Goal: Information Seeking & Learning: Find specific page/section

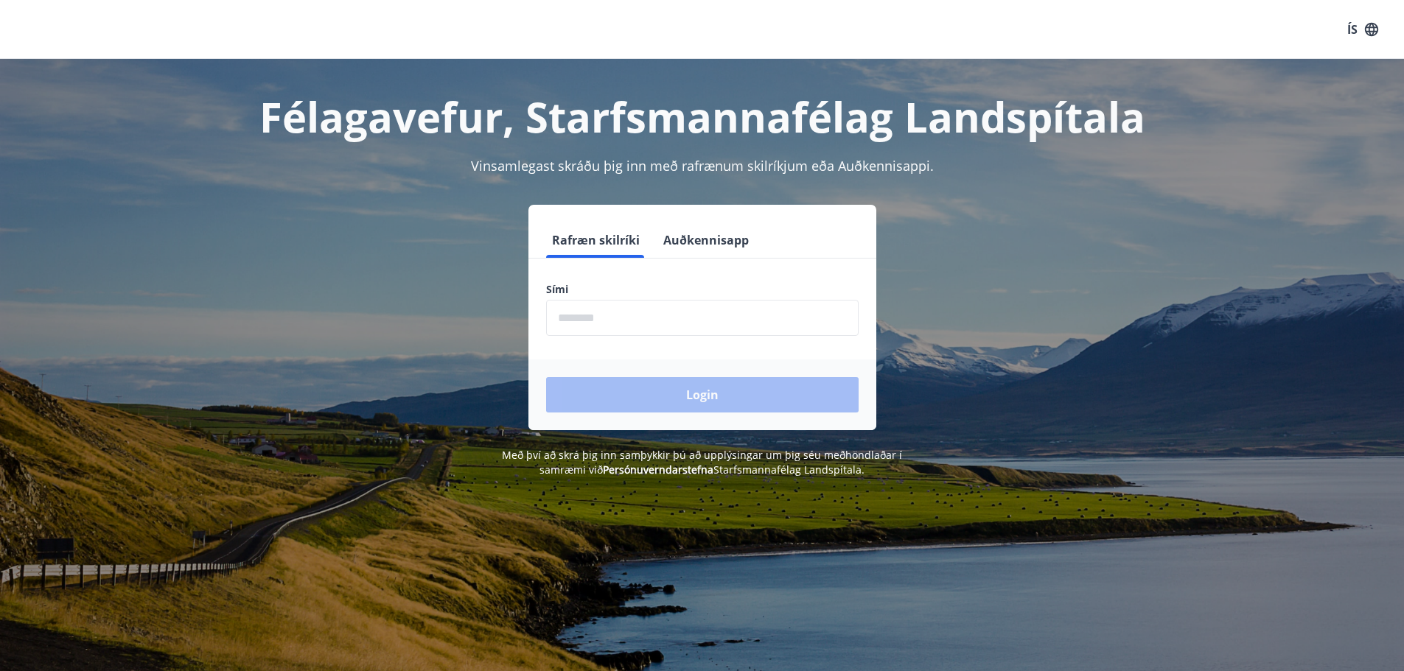
click at [584, 313] on input "phone" at bounding box center [702, 318] width 312 height 36
type input "********"
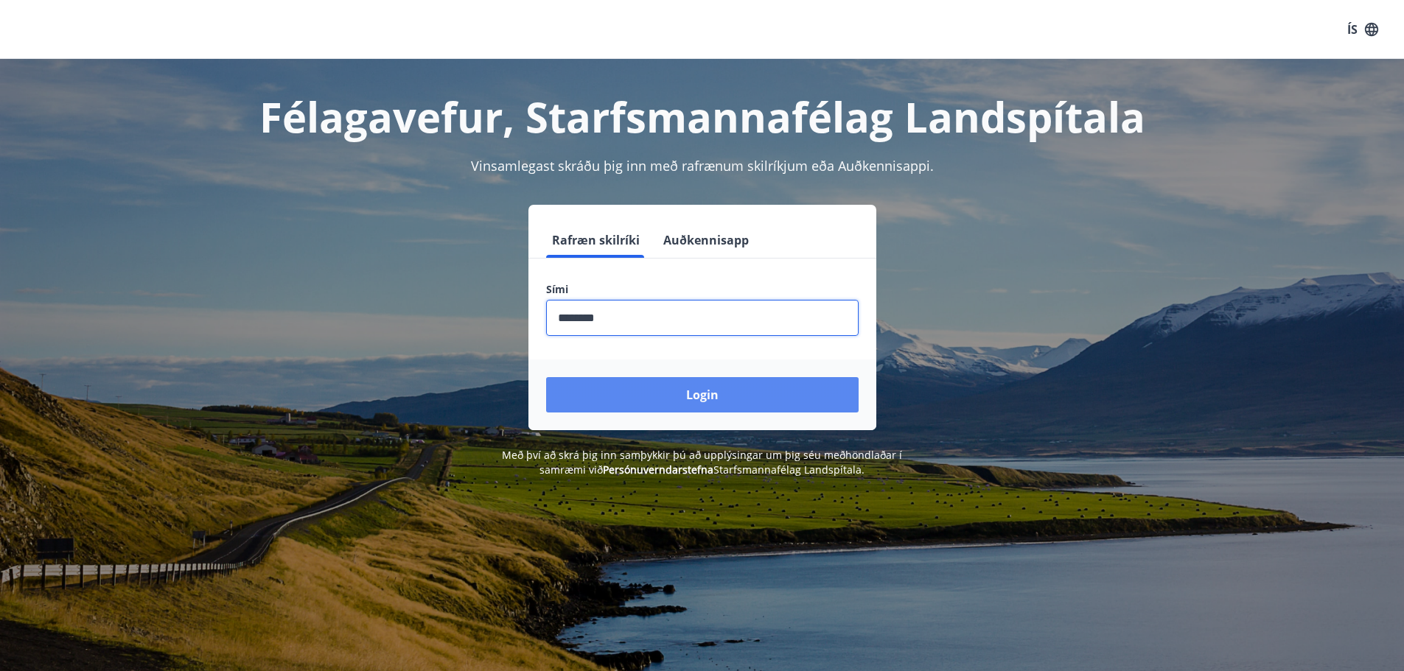
click at [662, 398] on button "Login" at bounding box center [702, 394] width 312 height 35
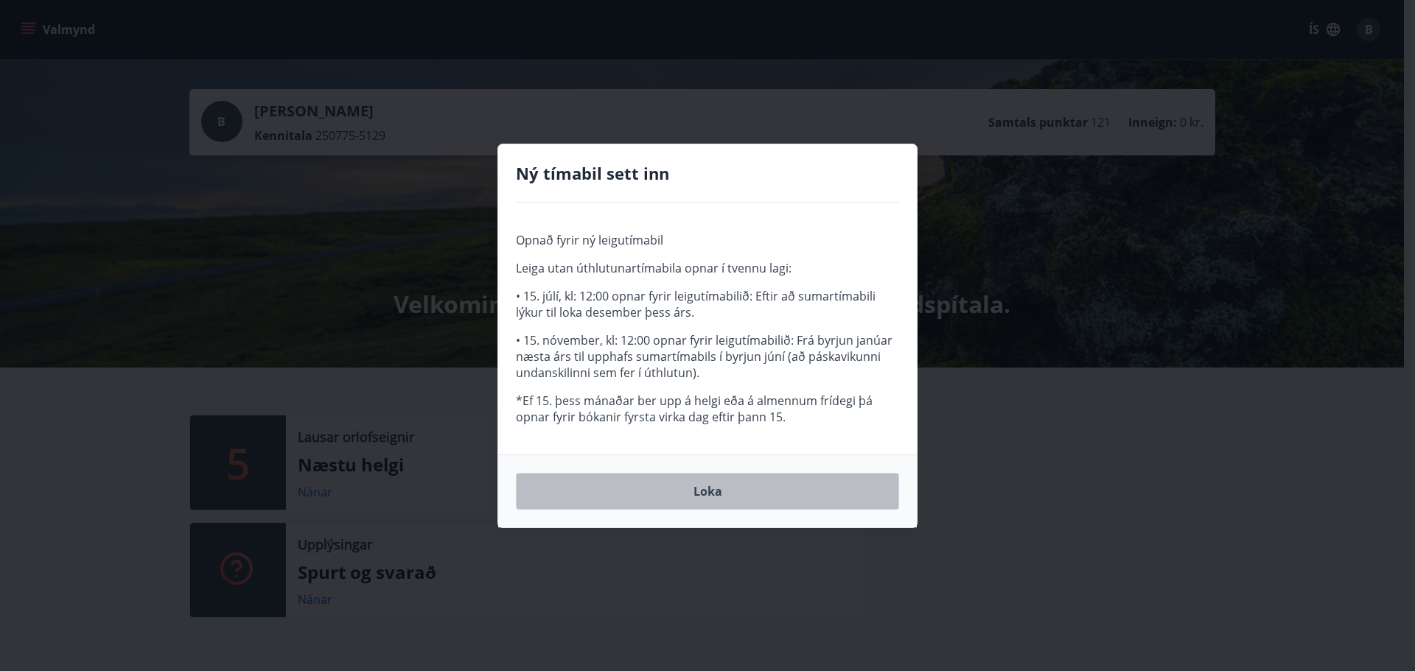
click at [707, 491] on button "Loka" at bounding box center [707, 491] width 383 height 37
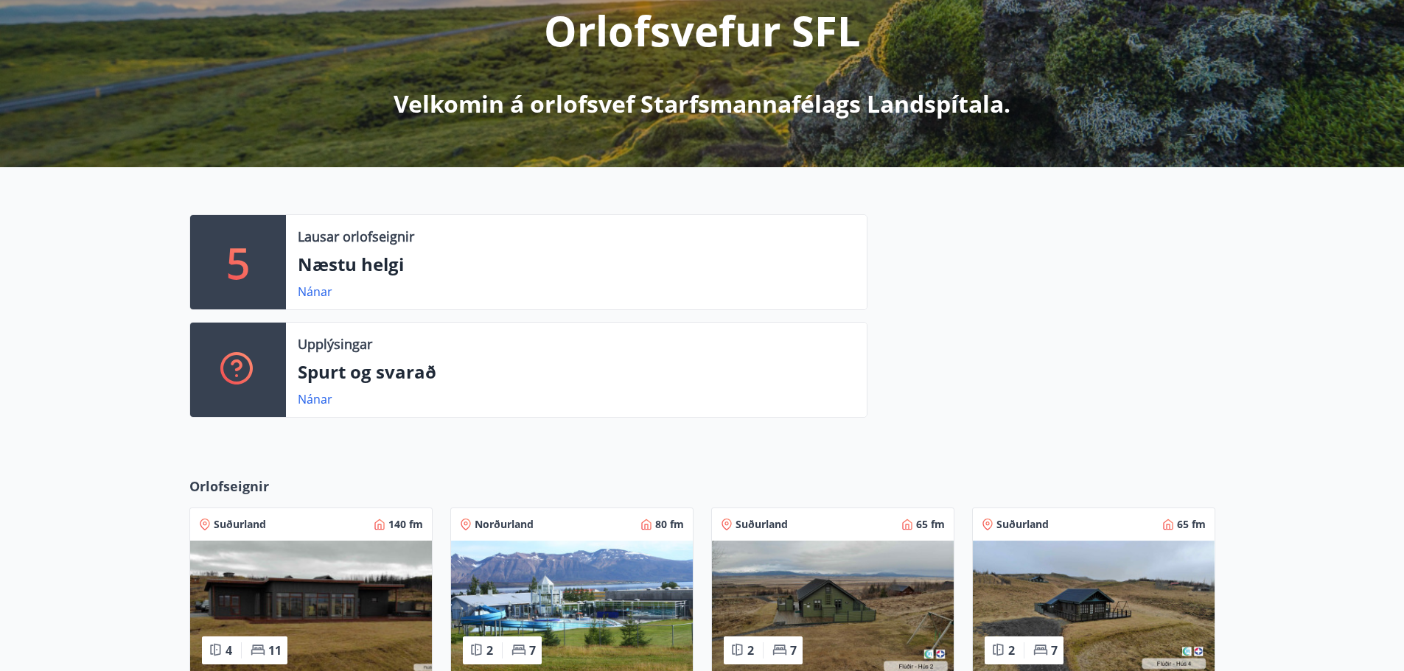
scroll to position [221, 0]
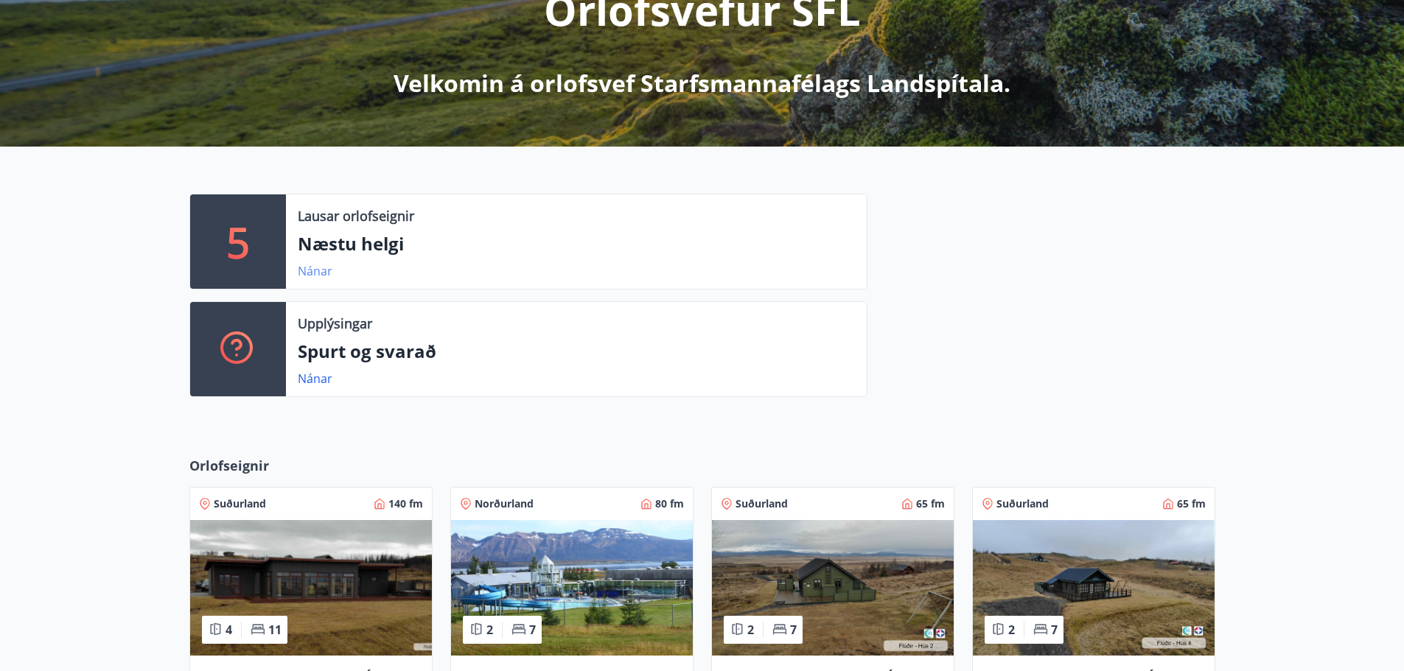
click at [306, 272] on link "Nánar" at bounding box center [315, 271] width 35 height 16
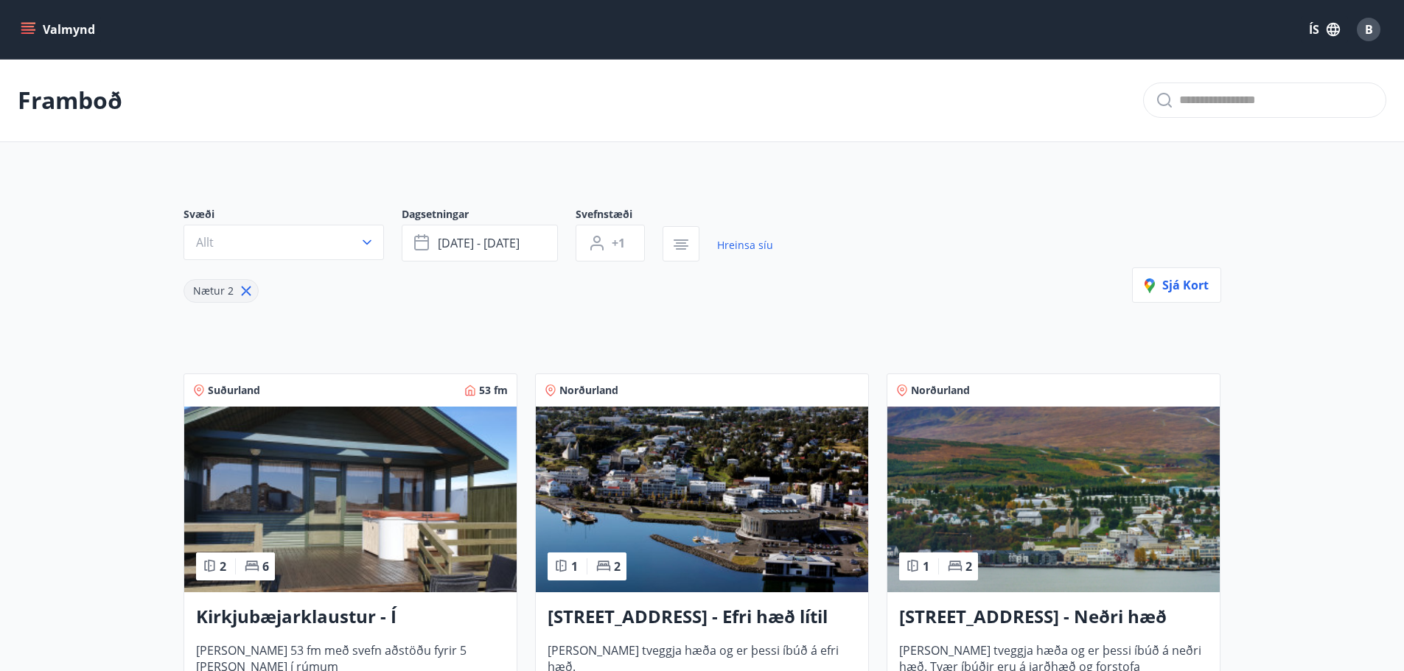
click at [28, 25] on icon "menu" at bounding box center [28, 29] width 15 height 15
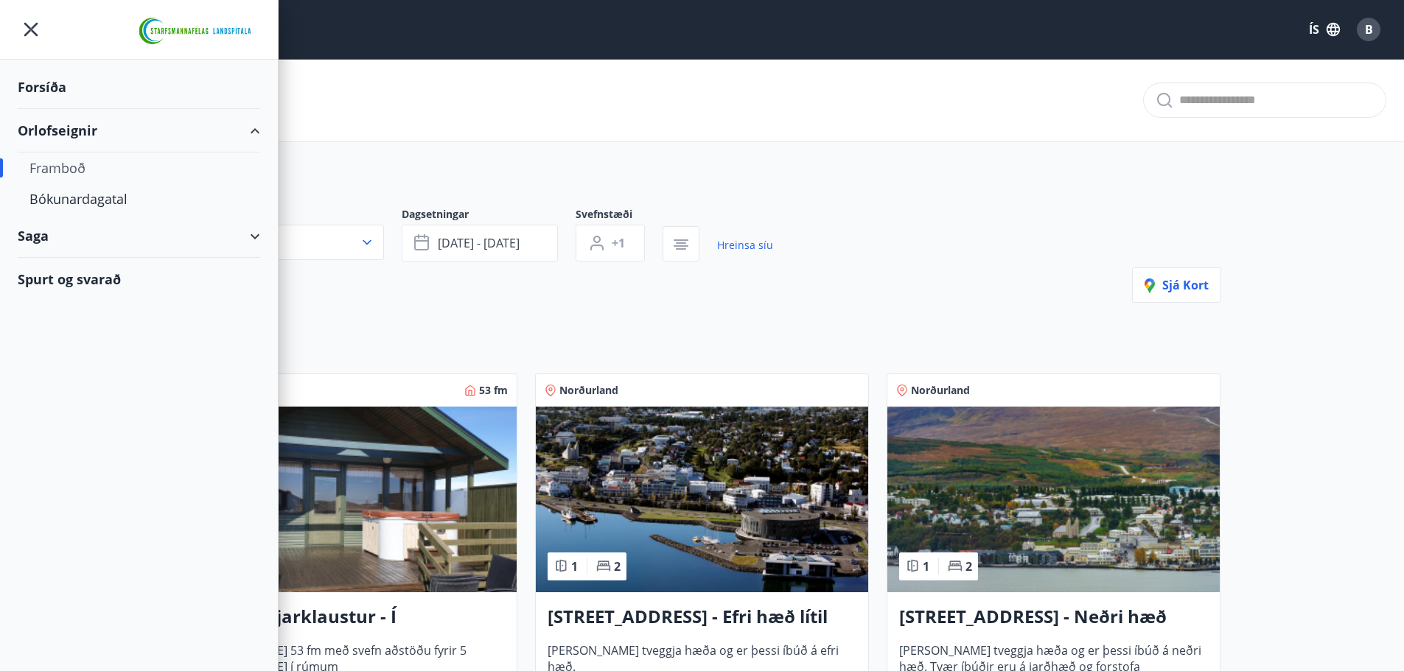
click at [71, 128] on div "Orlofseignir" at bounding box center [139, 130] width 242 height 43
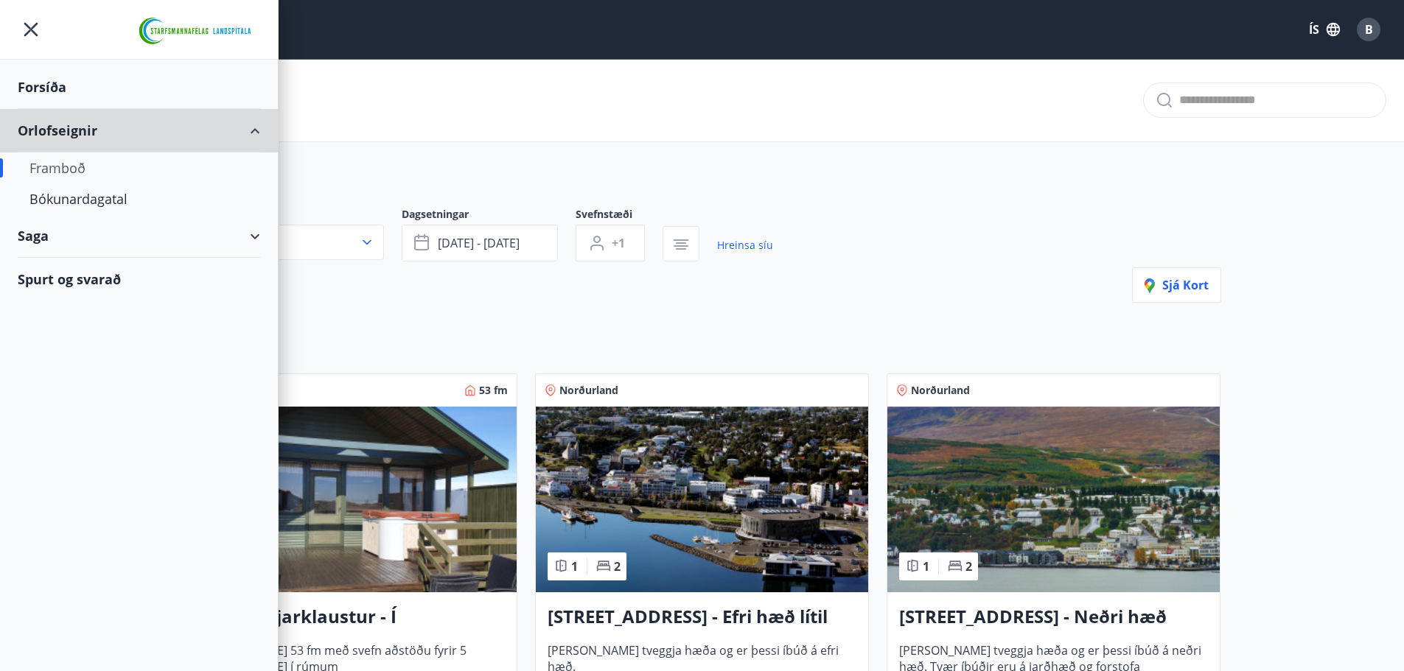
type input "*"
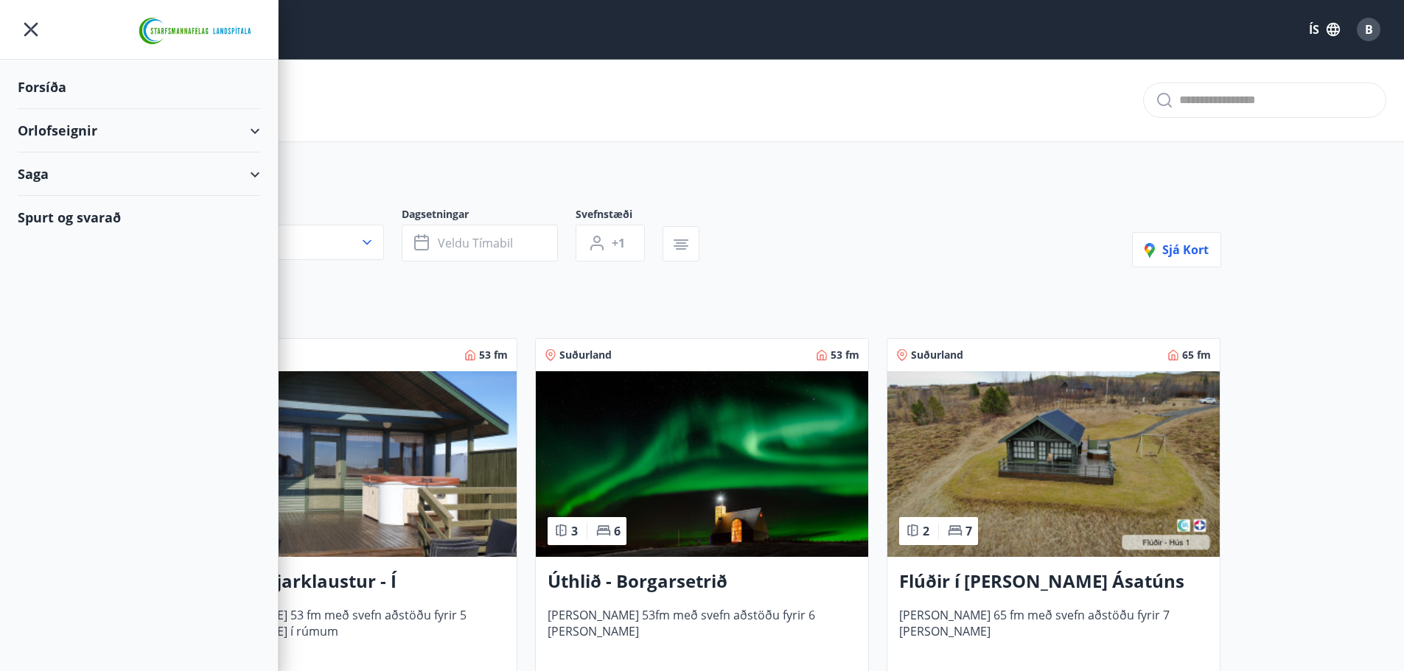
click at [59, 127] on div "Orlofseignir" at bounding box center [139, 130] width 242 height 43
click at [63, 202] on div "Bókunardagatal" at bounding box center [138, 198] width 219 height 31
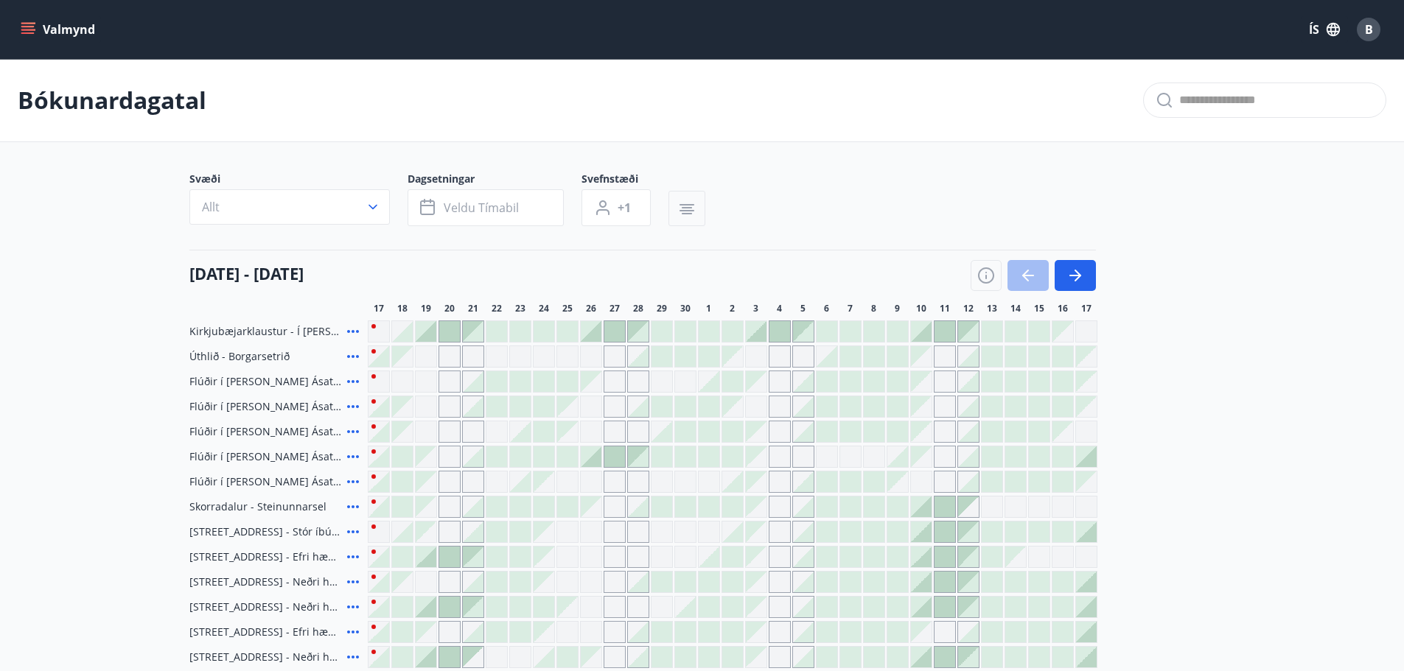
click at [691, 210] on icon "button" at bounding box center [686, 210] width 15 height 1
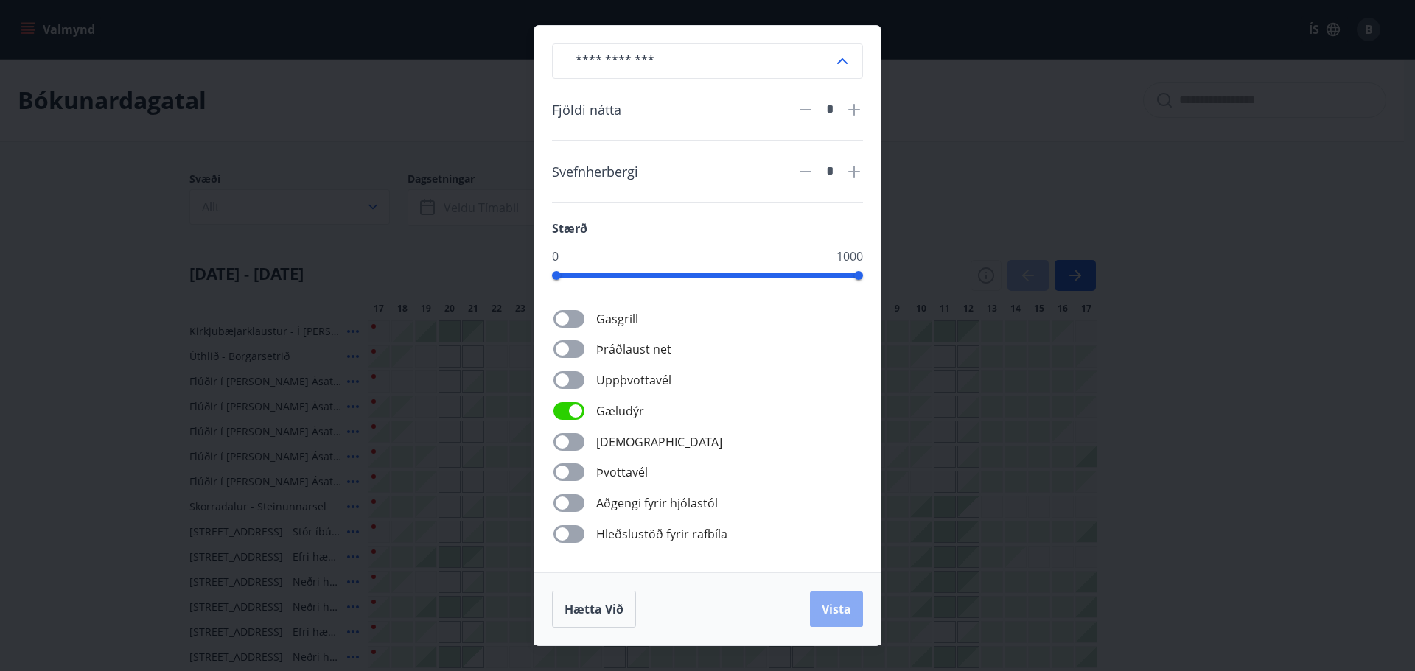
click at [825, 603] on span "Vista" at bounding box center [836, 609] width 29 height 16
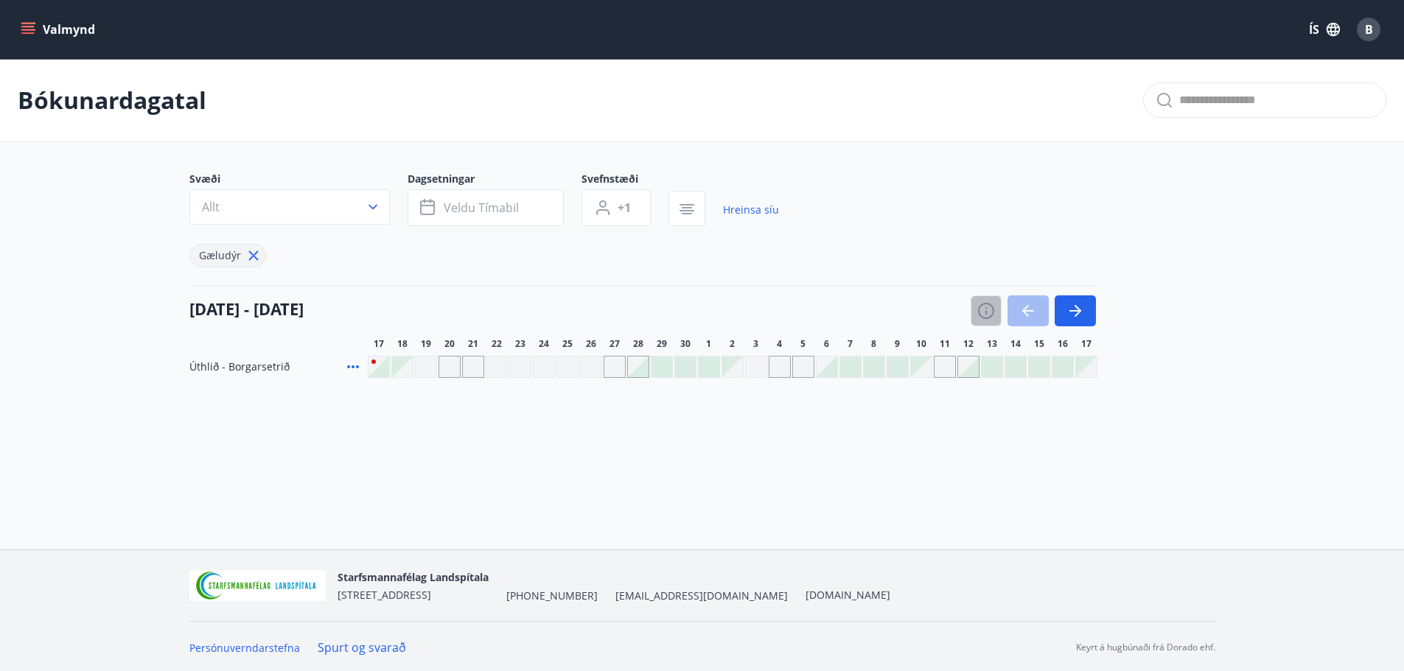
click at [982, 308] on icon "button" at bounding box center [986, 311] width 18 height 18
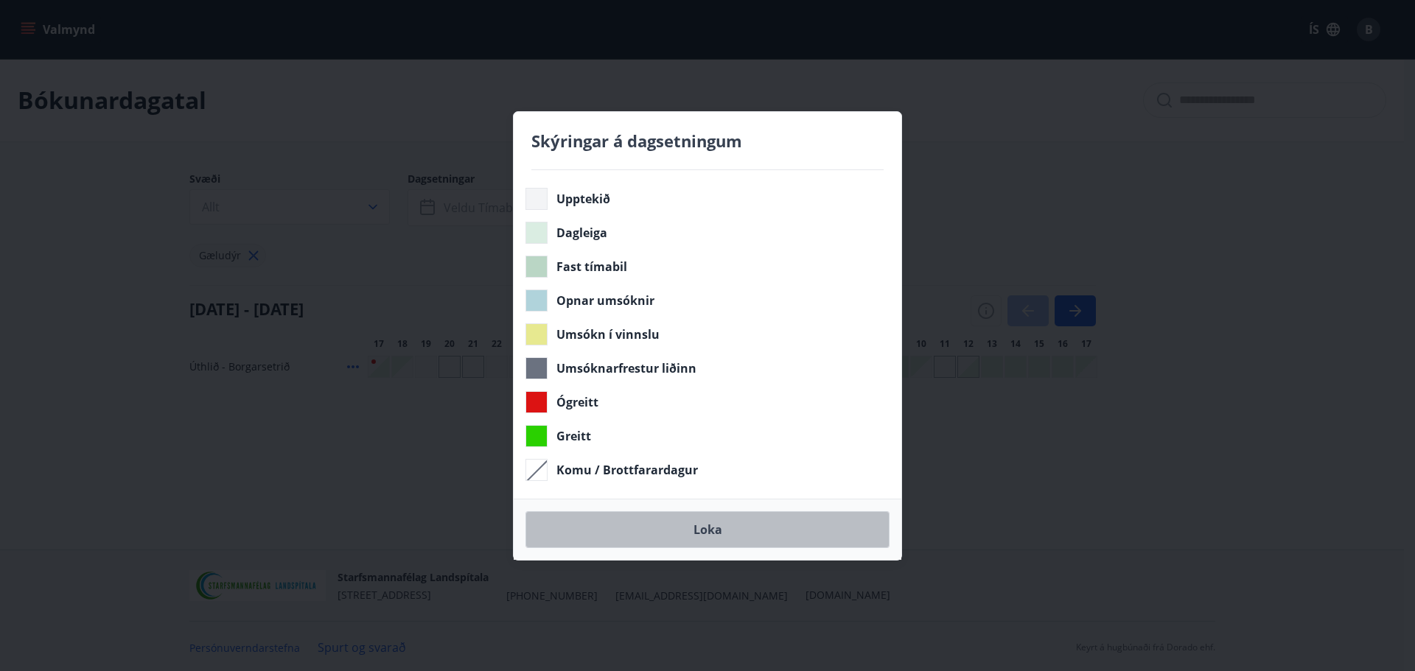
click at [725, 536] on button "Loka" at bounding box center [707, 529] width 364 height 37
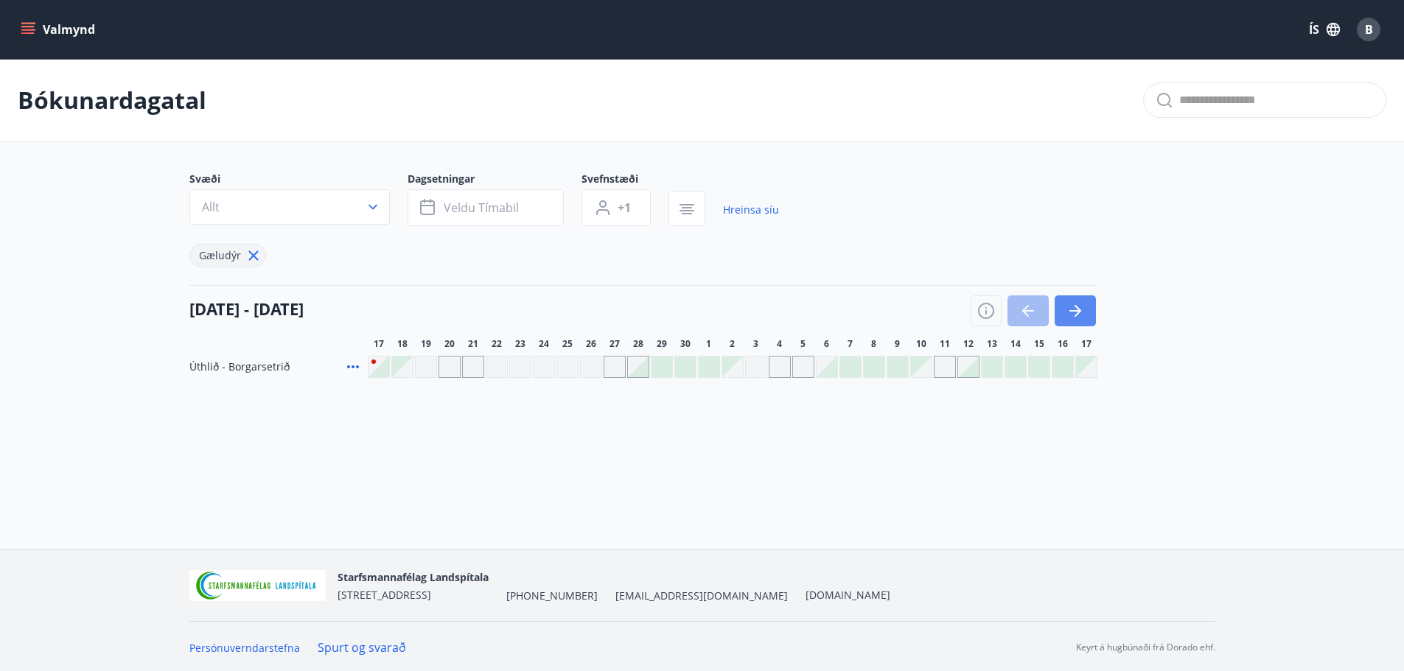
click at [1094, 310] on button "button" at bounding box center [1074, 310] width 41 height 31
click at [14, 18] on div "Valmynd ÍS B" at bounding box center [702, 29] width 1404 height 59
click at [30, 28] on icon "menu" at bounding box center [28, 29] width 15 height 15
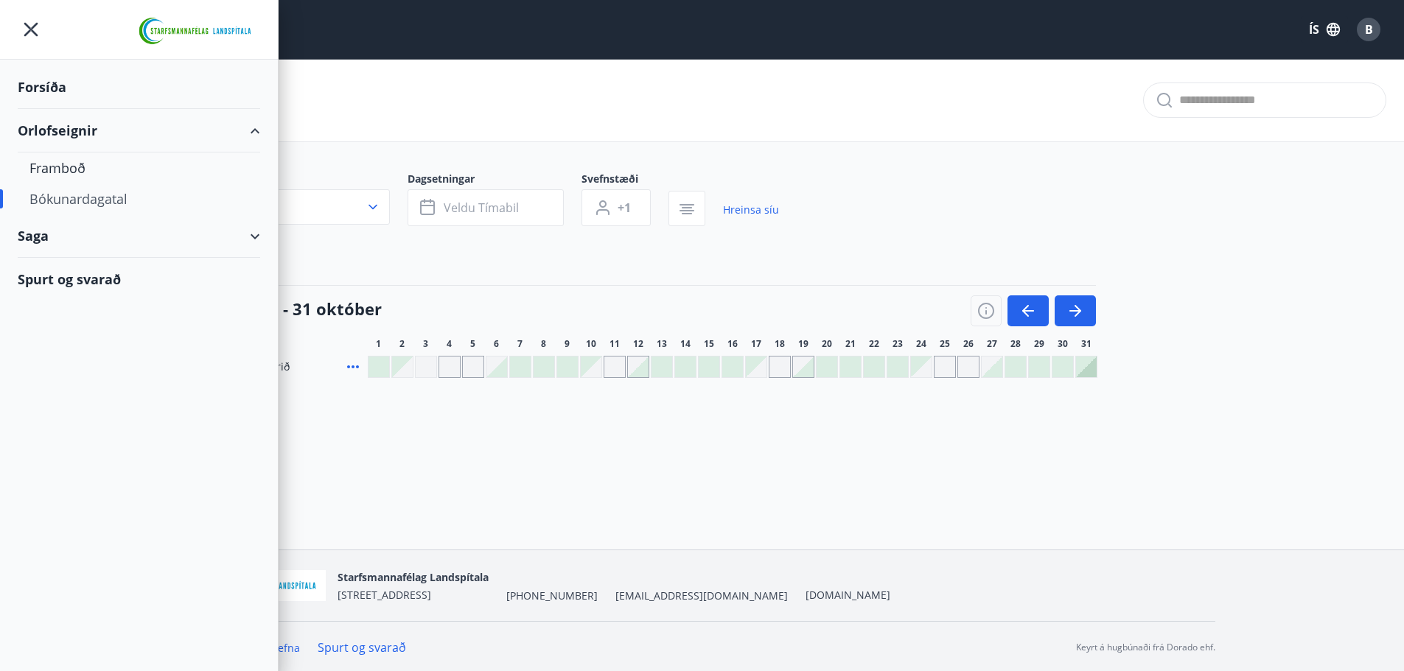
click at [43, 85] on div "Forsíða" at bounding box center [139, 87] width 242 height 43
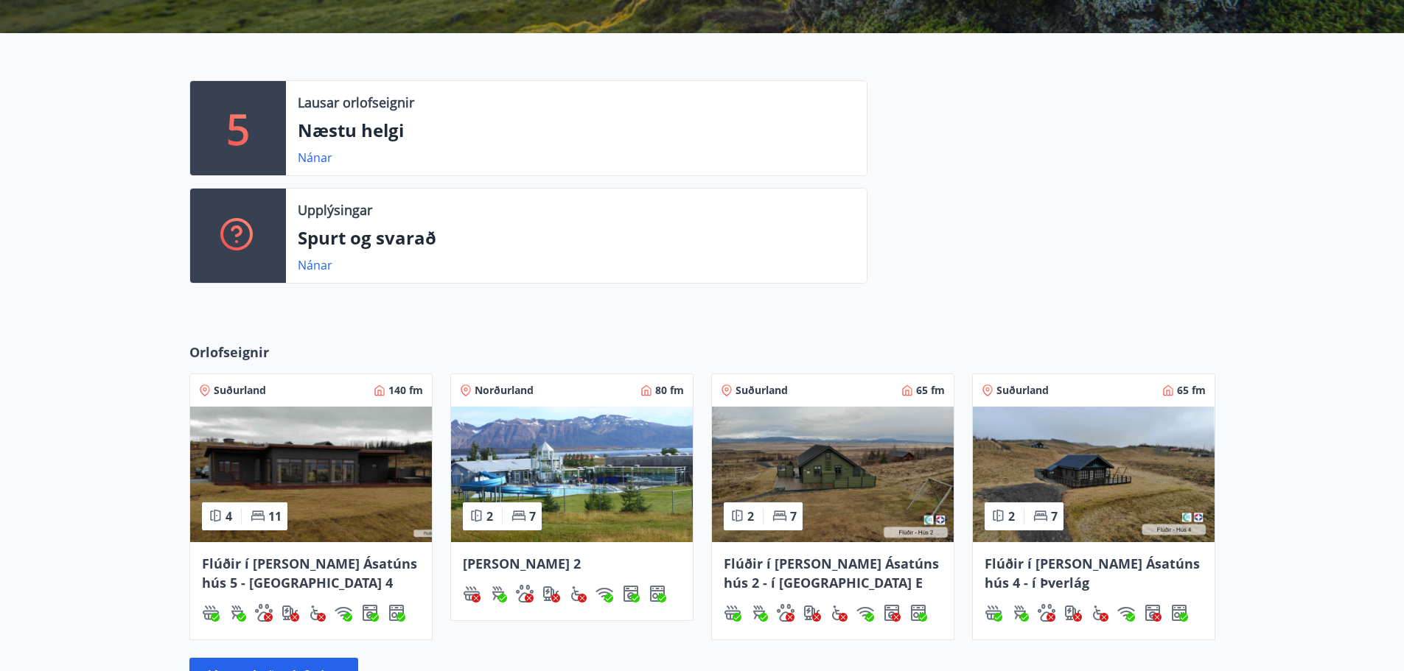
scroll to position [342, 0]
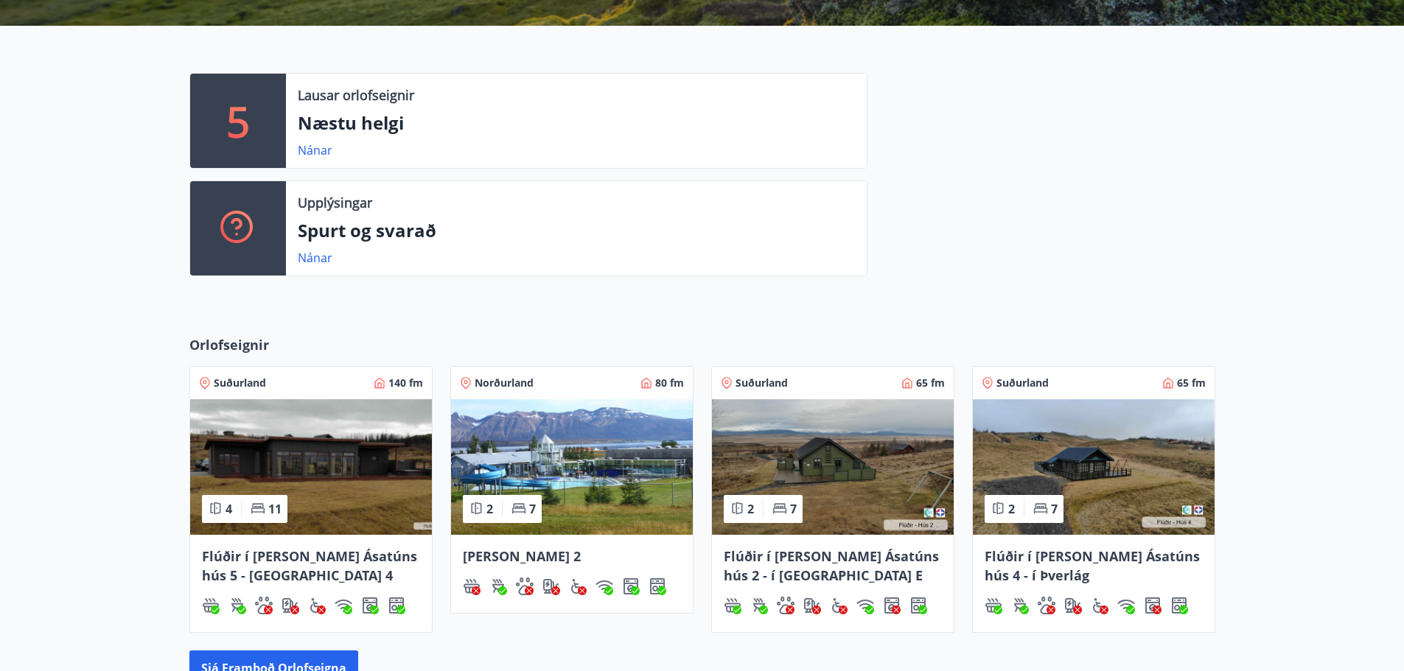
click at [393, 236] on p "Spurt og svarað" at bounding box center [576, 230] width 557 height 25
click at [316, 256] on link "Nánar" at bounding box center [315, 258] width 35 height 16
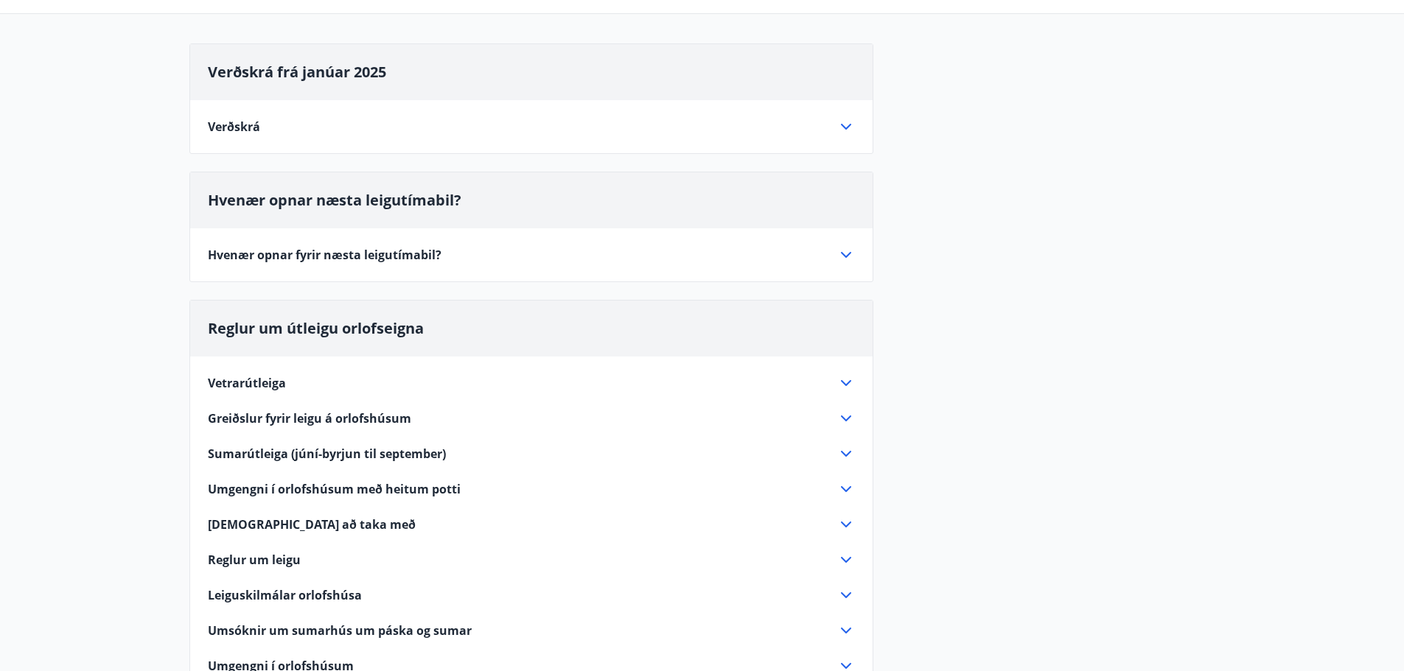
scroll to position [147, 0]
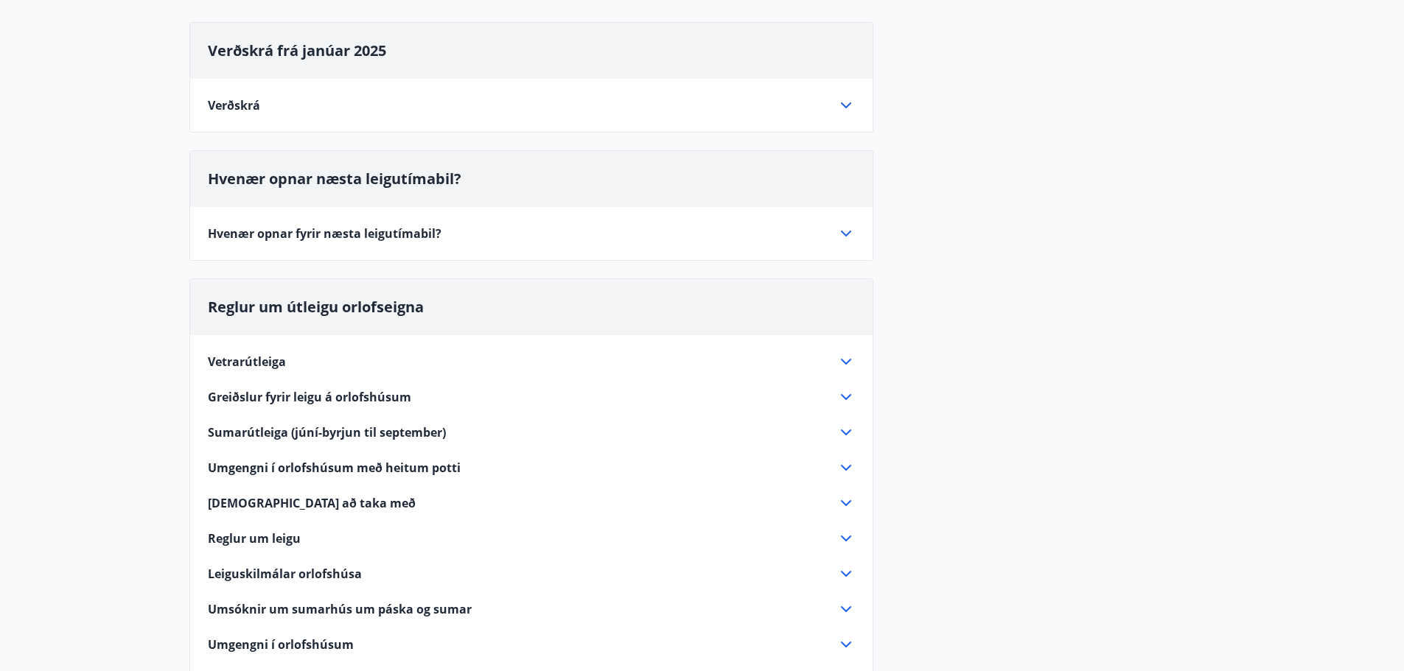
click at [850, 236] on icon at bounding box center [846, 234] width 18 height 18
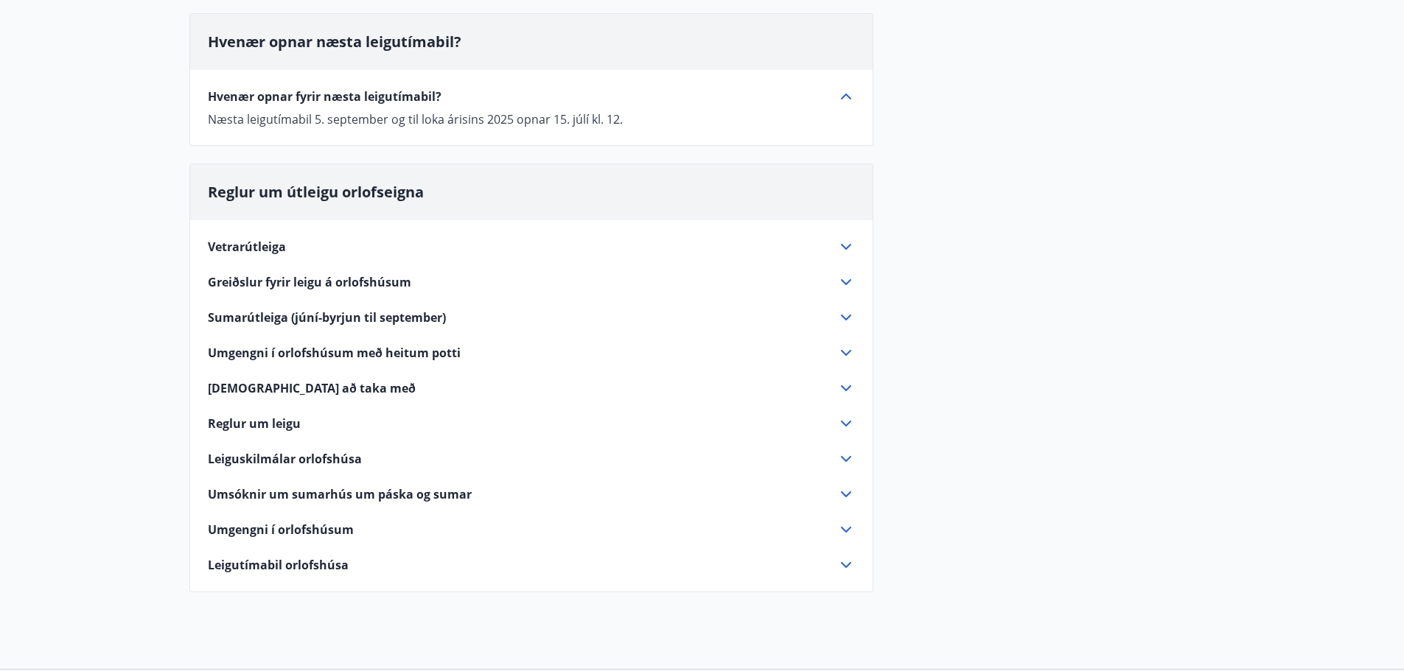
scroll to position [295, 0]
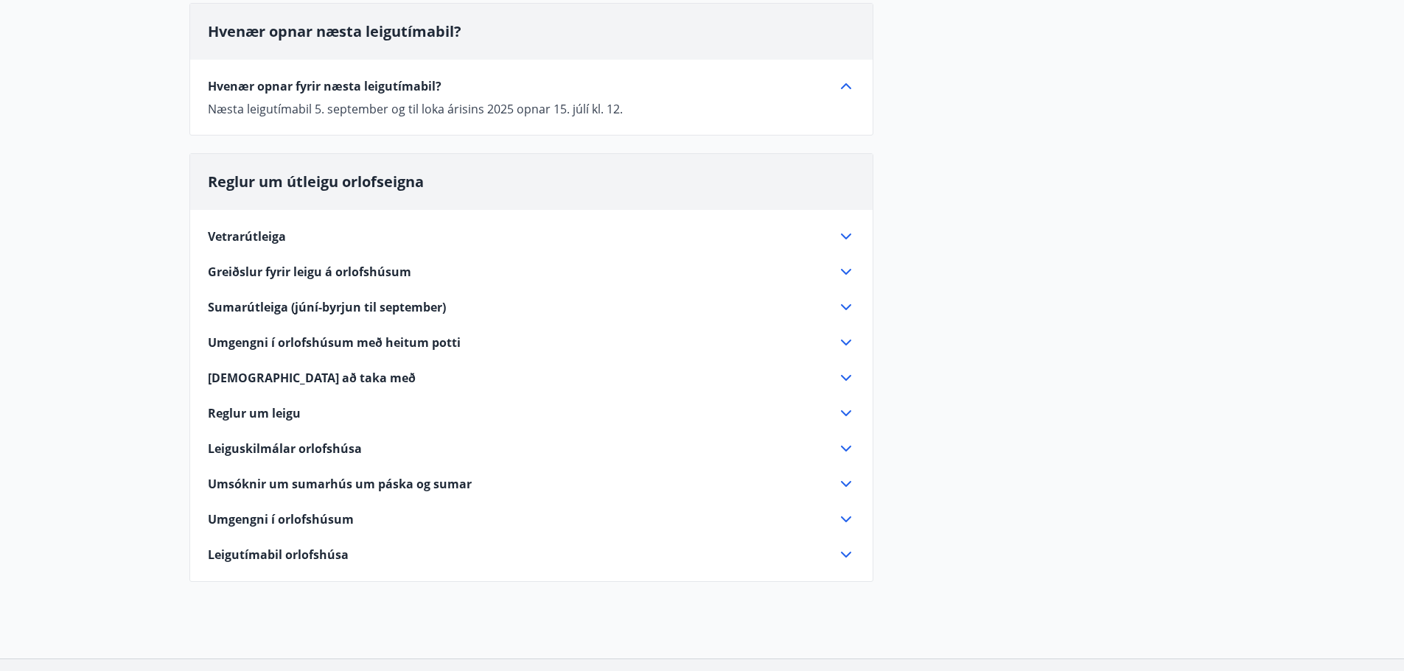
click at [276, 237] on span "Vetrarútleiga" at bounding box center [247, 236] width 78 height 16
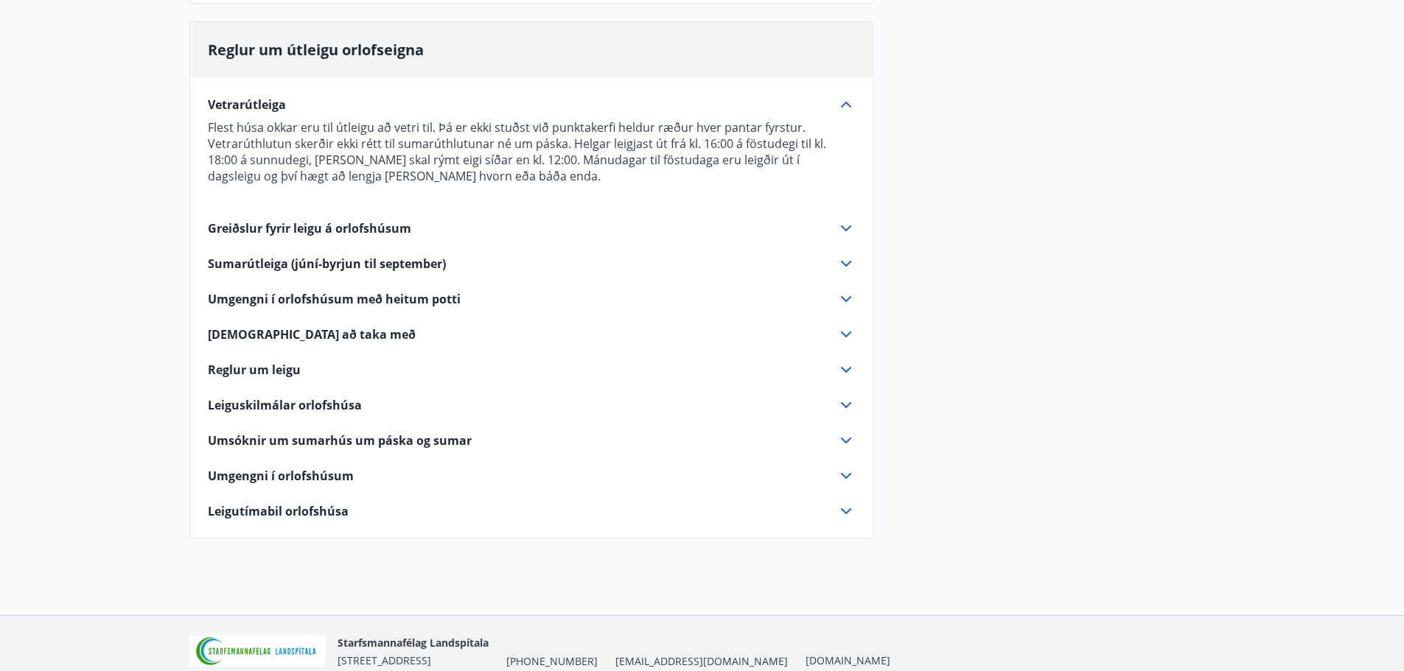
scroll to position [442, 0]
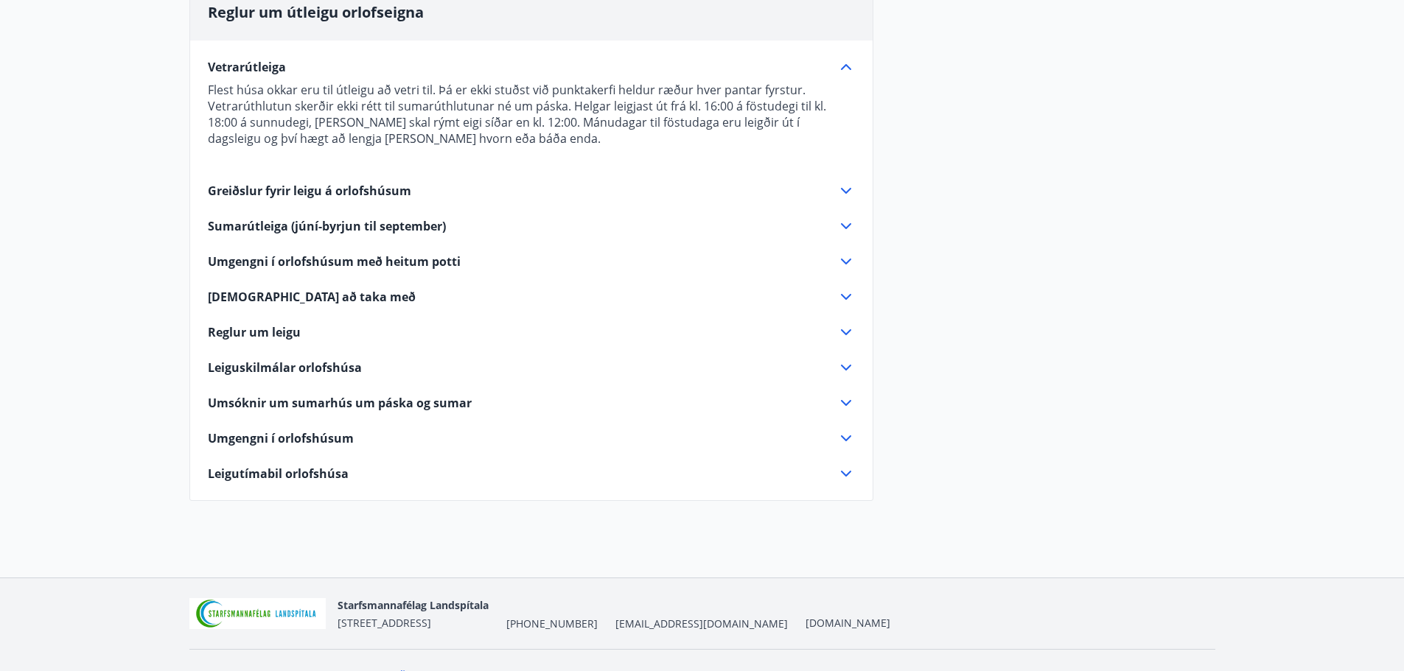
click at [289, 475] on span "Leigutímabil orlofshúsa" at bounding box center [278, 474] width 141 height 16
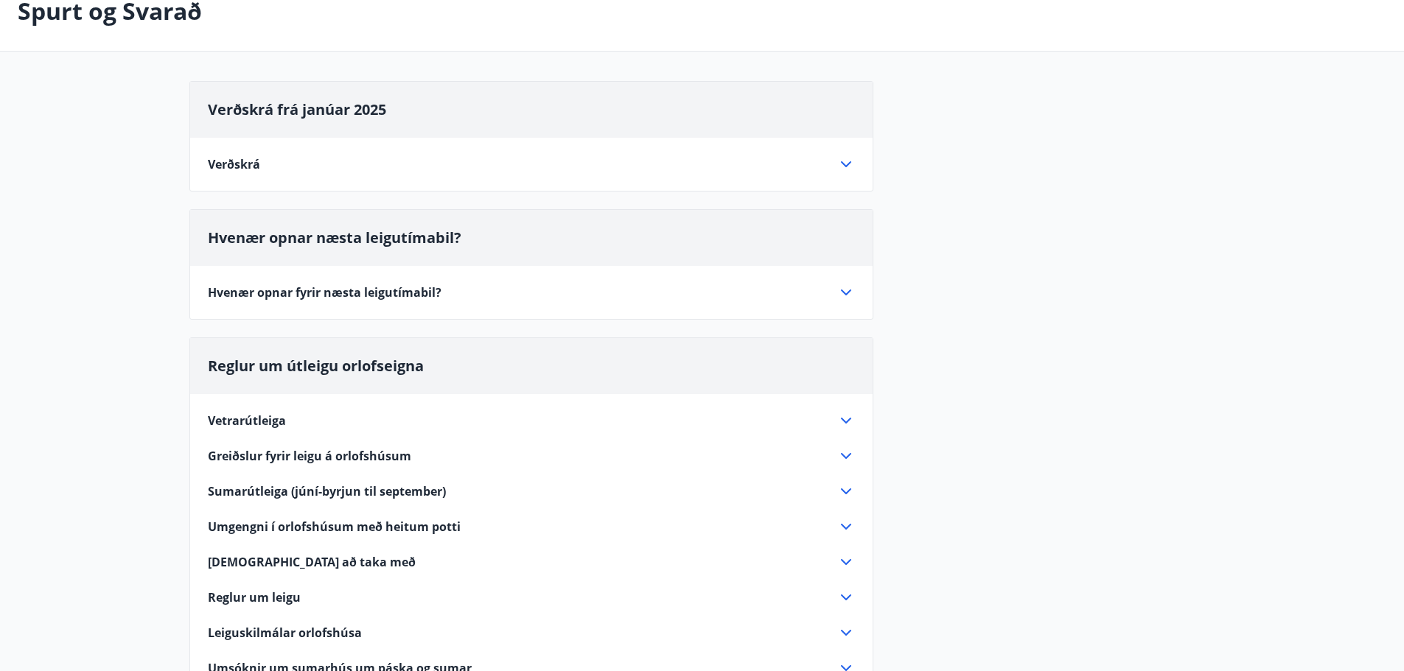
scroll to position [0, 0]
